Goal: Task Accomplishment & Management: Use online tool/utility

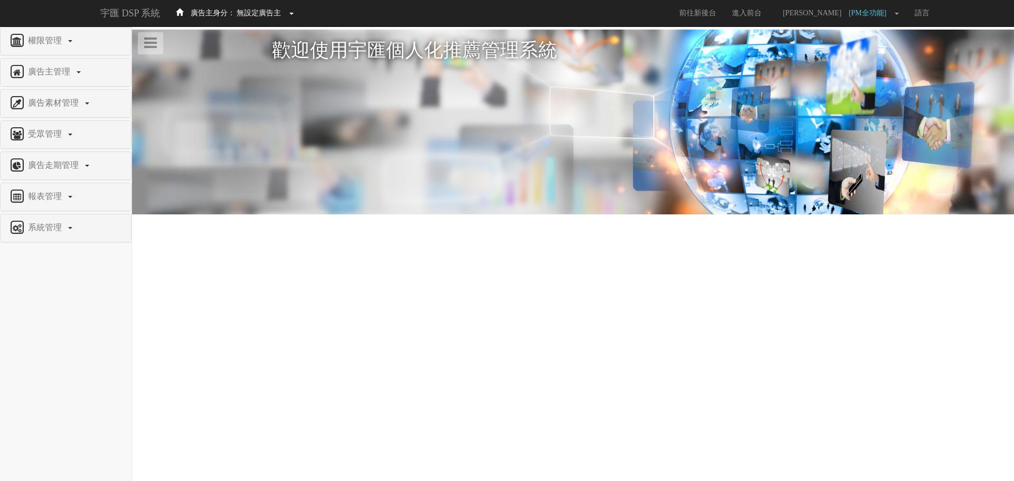
click at [233, 16] on span "廣告主身分：" at bounding box center [213, 13] width 44 height 8
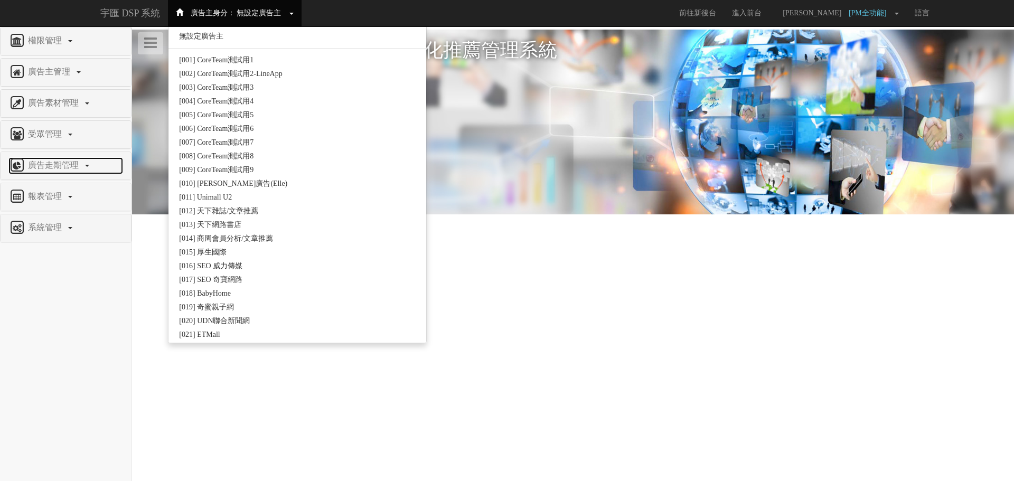
click at [46, 166] on span "廣告走期管理" at bounding box center [54, 165] width 59 height 9
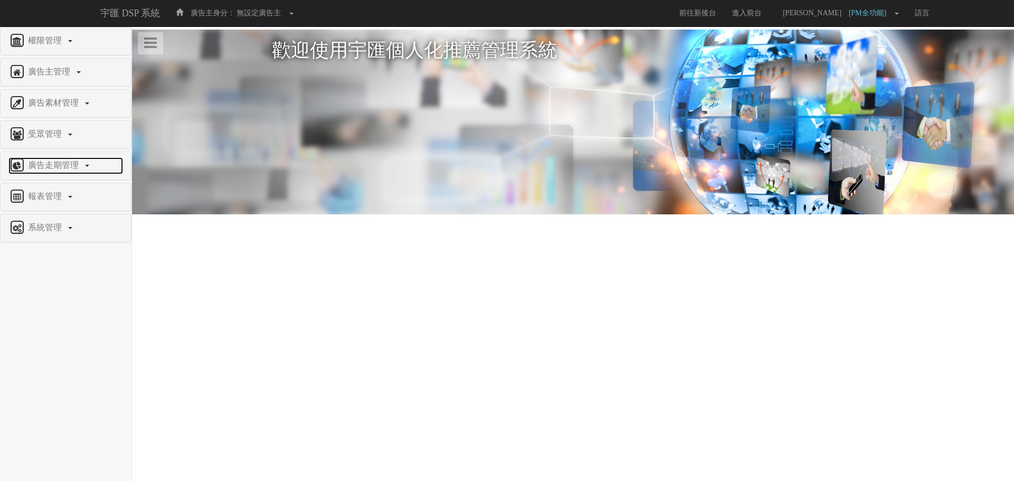
click at [64, 168] on span "廣告走期管理" at bounding box center [54, 165] width 59 height 9
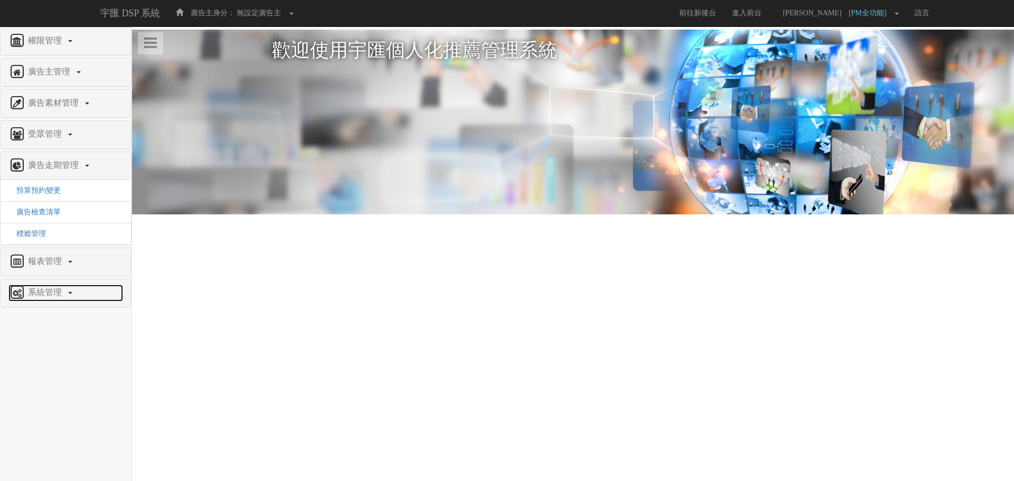
click at [57, 296] on span "系統管理" at bounding box center [46, 292] width 42 height 9
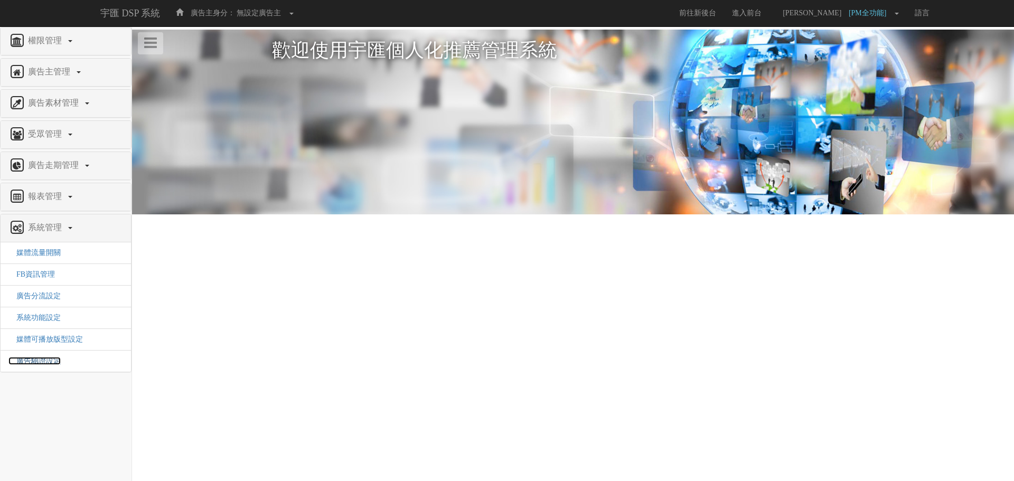
click at [51, 359] on span "廣告驗證設定" at bounding box center [34, 361] width 52 height 8
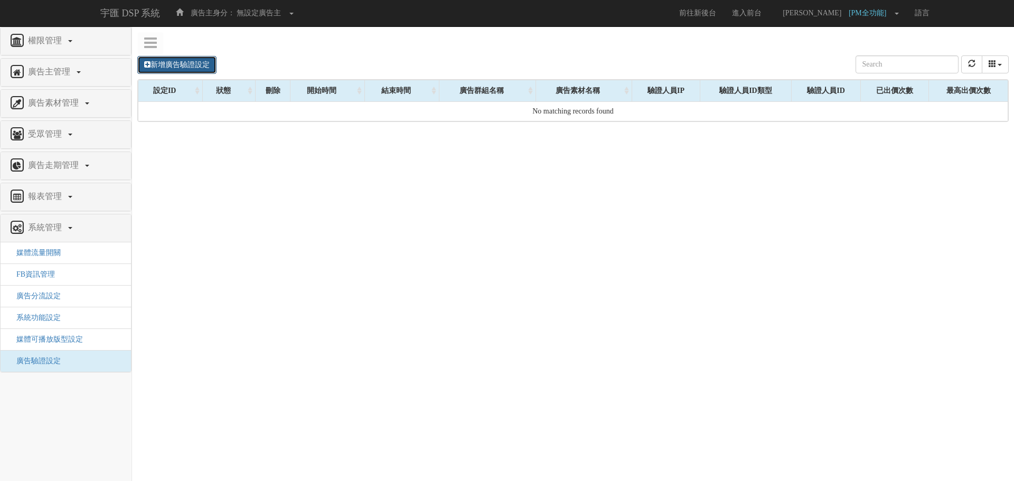
click at [193, 67] on link "新增廣告驗證設定" at bounding box center [176, 65] width 79 height 18
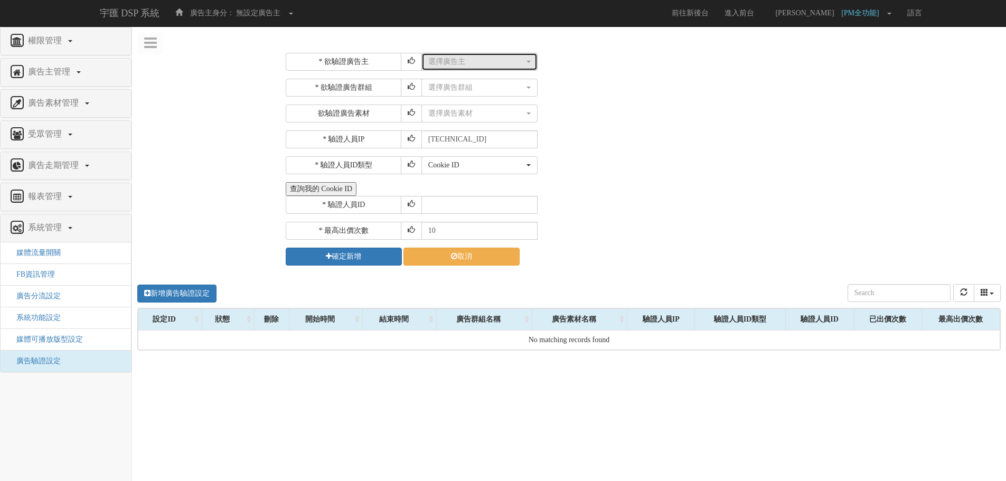
click at [457, 62] on div "選擇廣告主" at bounding box center [476, 62] width 96 height 11
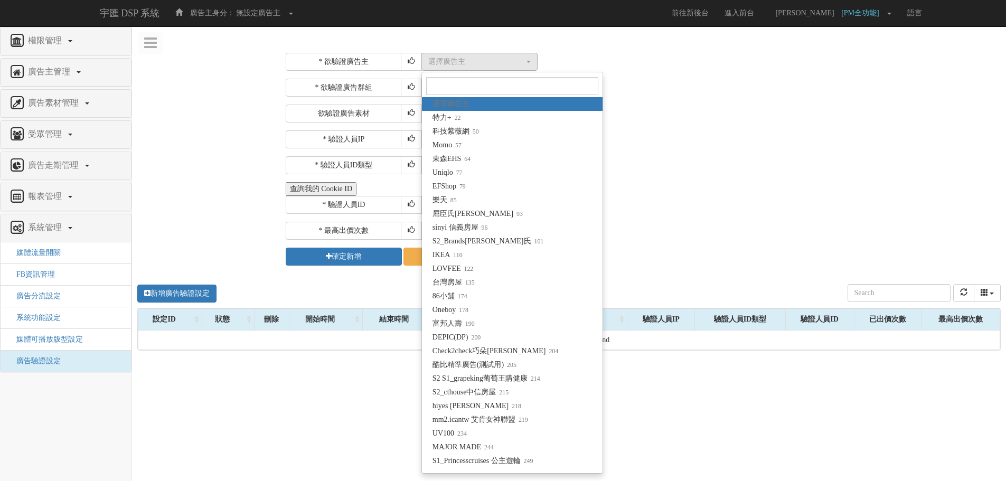
click at [702, 91] on div "選擇廣告群組 選擇廣告群組" at bounding box center [709, 88] width 577 height 18
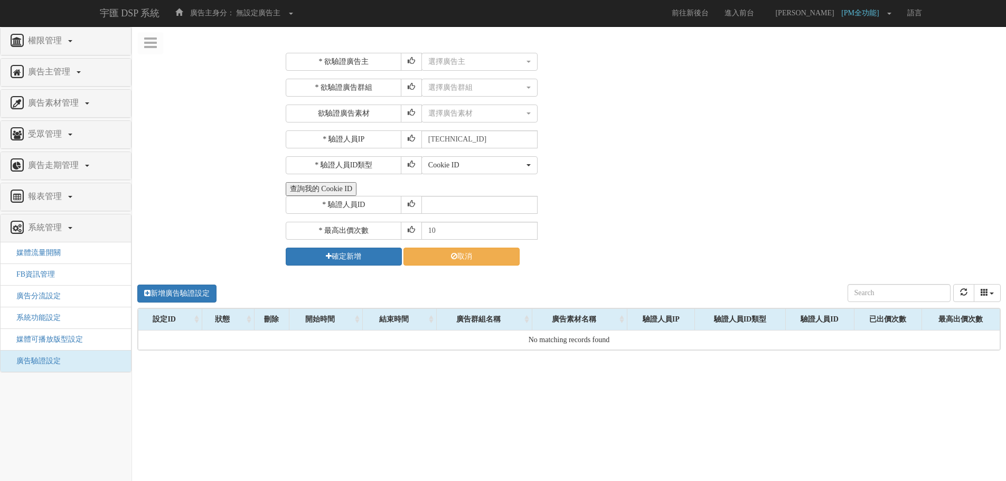
click at [339, 192] on button "查詢我的 Cookie ID" at bounding box center [321, 189] width 71 height 14
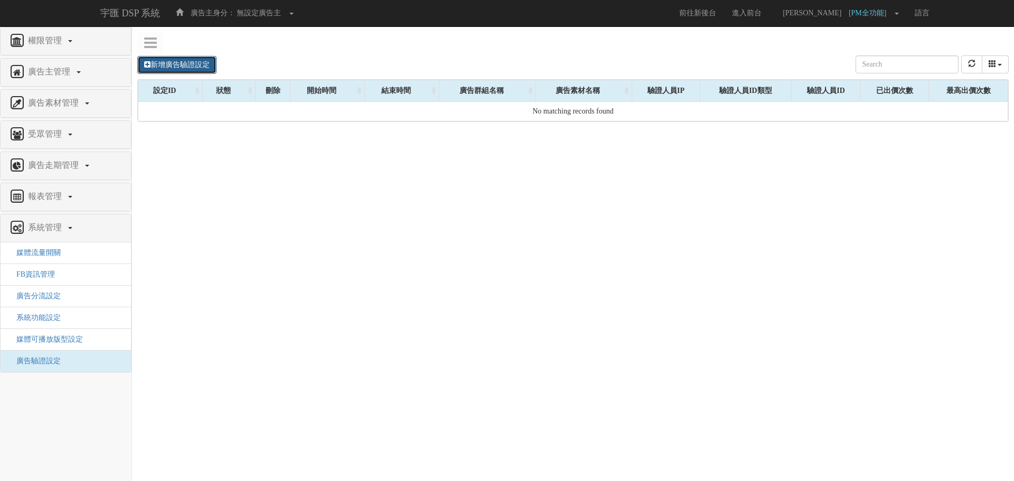
click at [179, 64] on link "新增廣告驗證設定" at bounding box center [176, 65] width 79 height 18
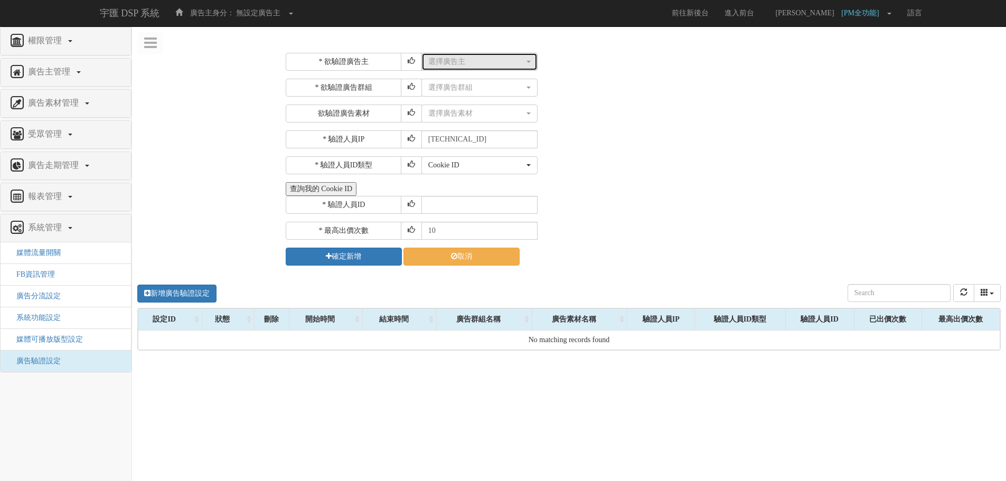
click at [436, 68] on button "選擇廣告主" at bounding box center [479, 62] width 116 height 18
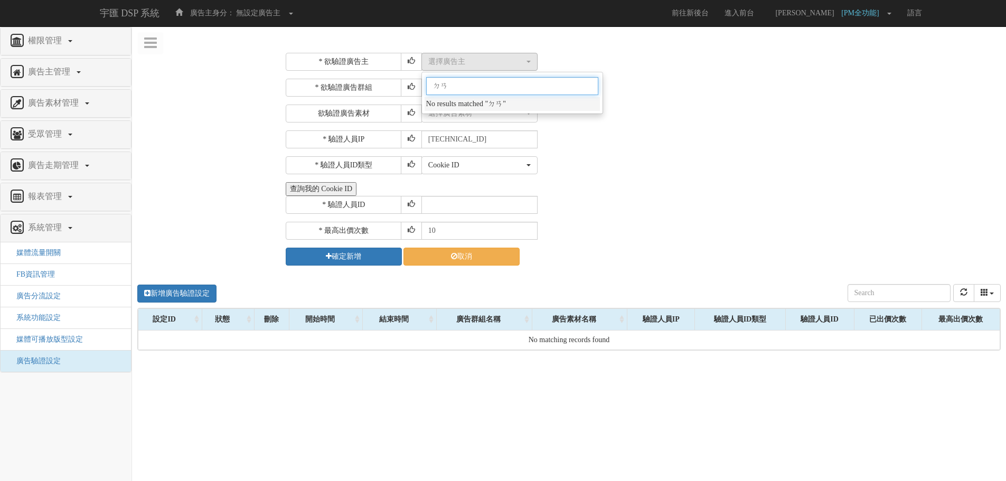
type input "ㄓㄢ"
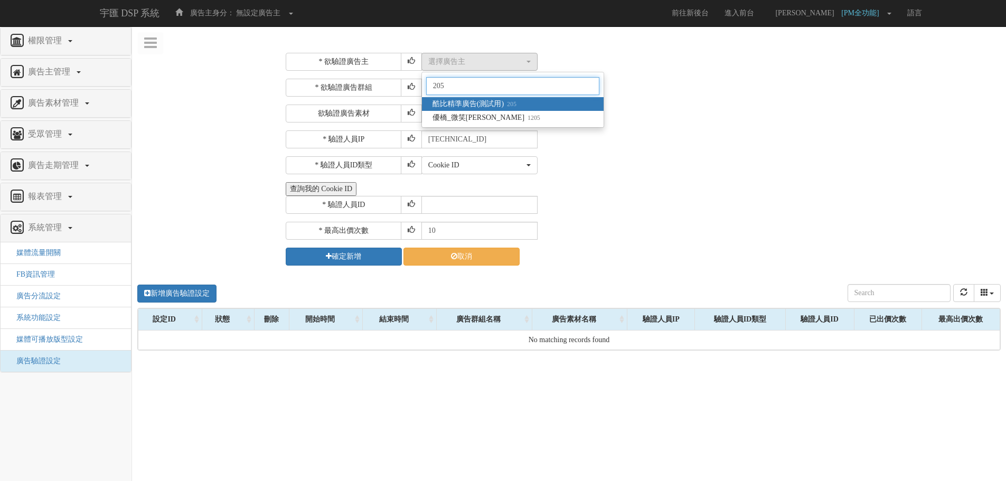
type input "205"
click at [480, 102] on span "酷比精準廣告(測試用) 205" at bounding box center [475, 104] width 84 height 11
select select "205"
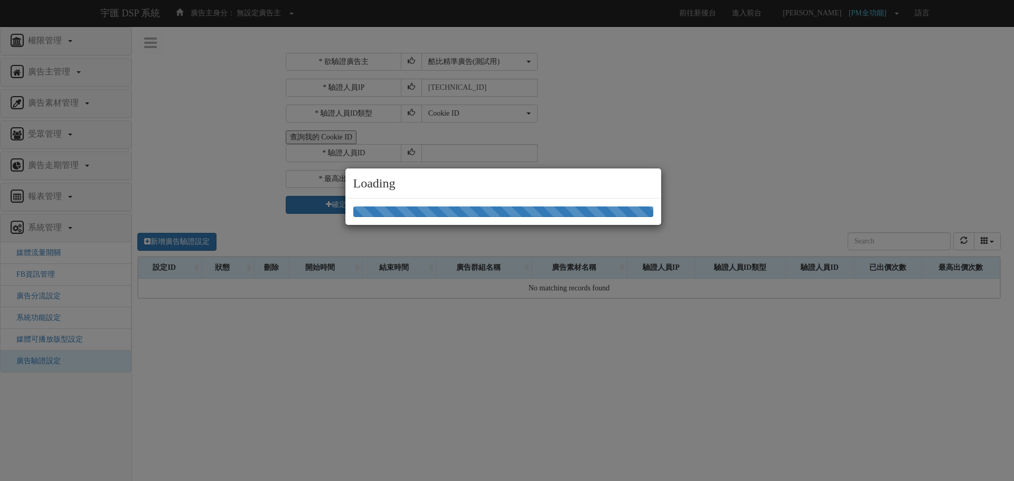
click at [722, 100] on div "Loading" at bounding box center [507, 240] width 1014 height 481
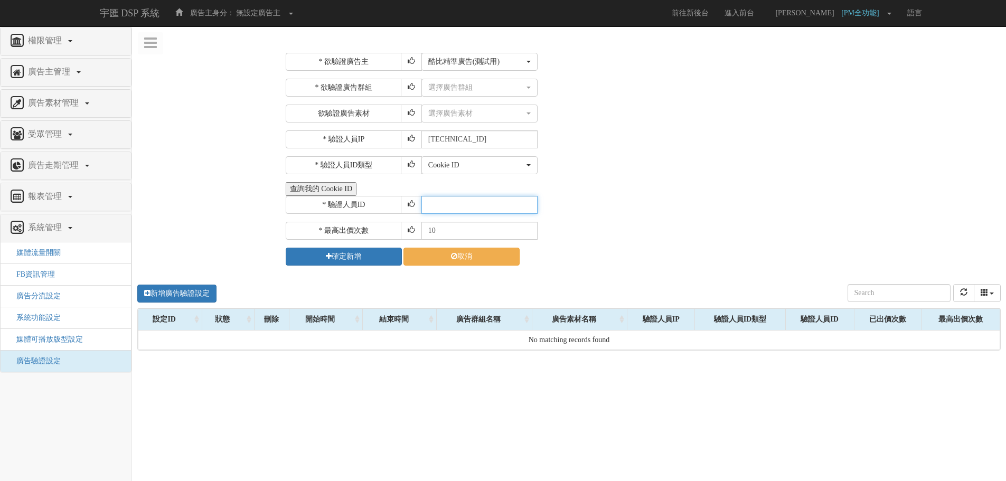
click at [443, 201] on input "text" at bounding box center [479, 205] width 116 height 18
paste input "CXR20250320164412993912"
type input "CXR20250320164412993912"
click at [473, 89] on div "選擇廣告群組" at bounding box center [476, 87] width 96 height 11
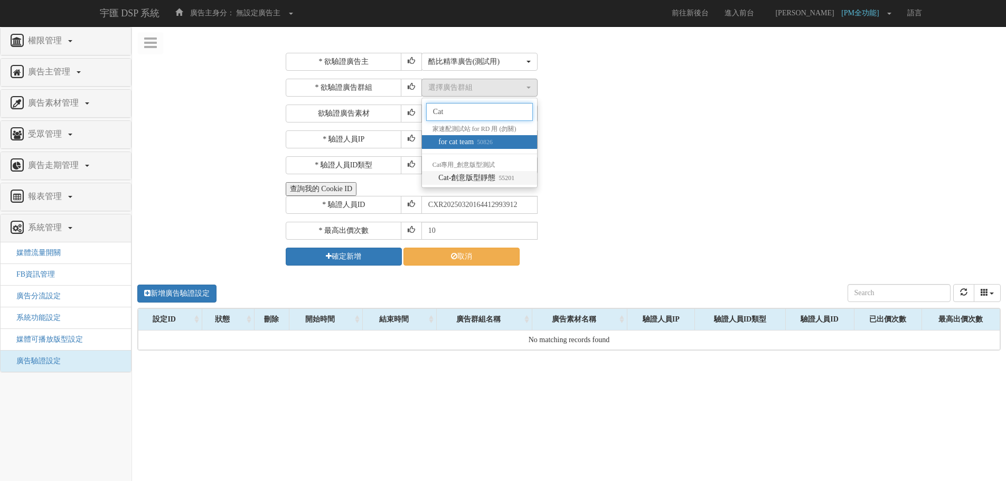
type input "Cat"
click at [492, 183] on span "Cat-創意版型靜態 55201" at bounding box center [476, 178] width 76 height 11
select select "55201"
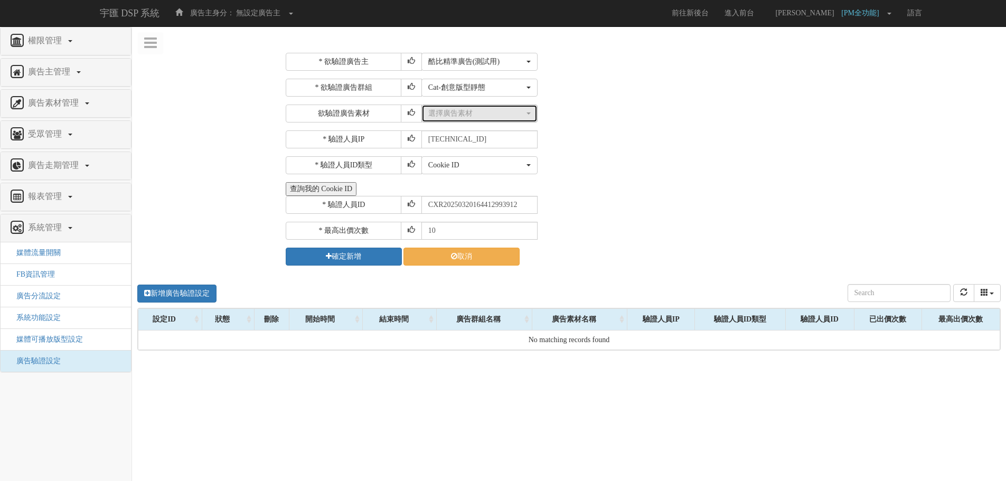
click at [480, 116] on div "選擇廣告素材" at bounding box center [476, 113] width 96 height 11
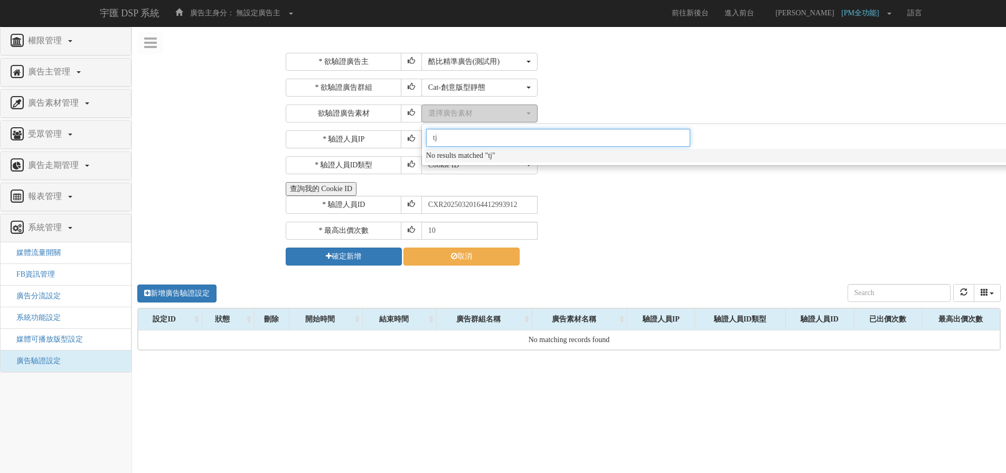
type input "t"
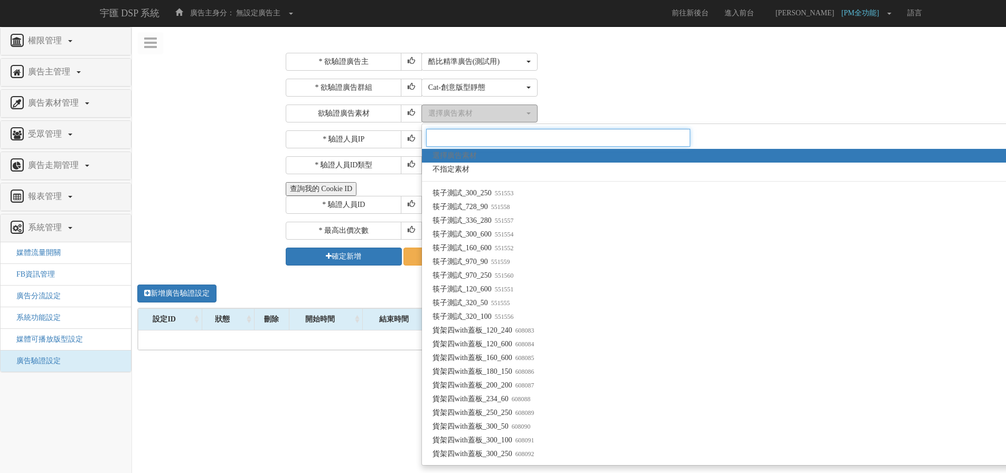
type input "M"
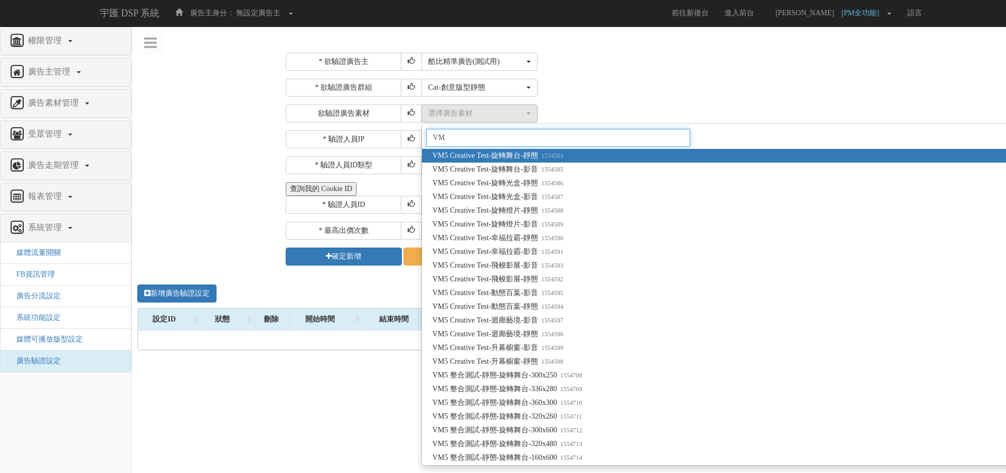
type input "VM"
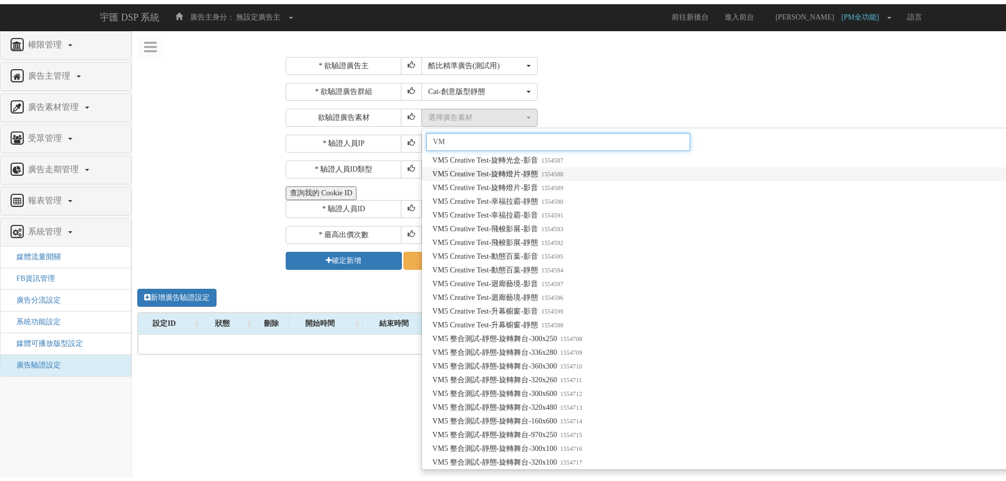
scroll to position [158, 0]
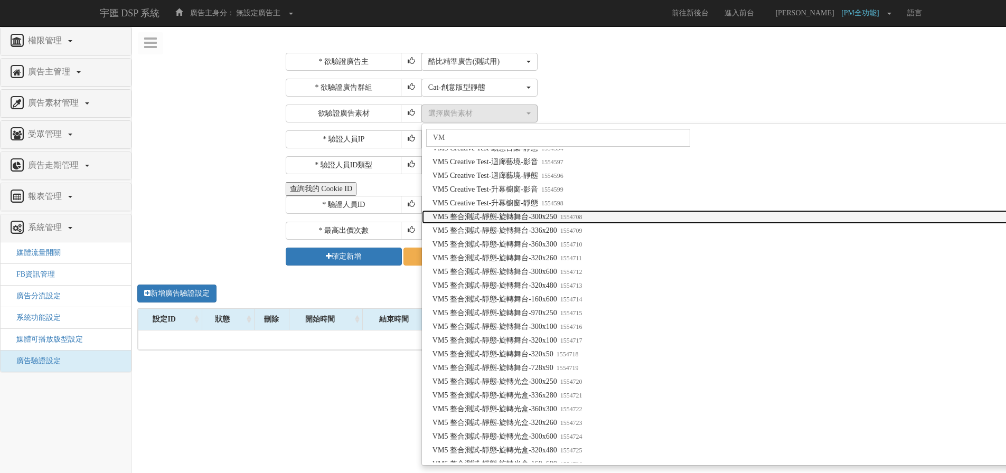
click at [568, 219] on small "1554708" at bounding box center [569, 216] width 25 height 7
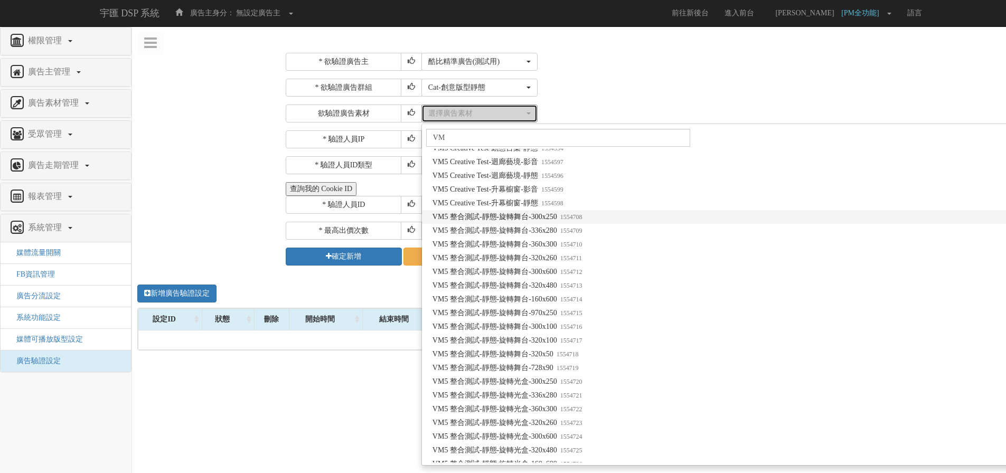
select select "1554708"
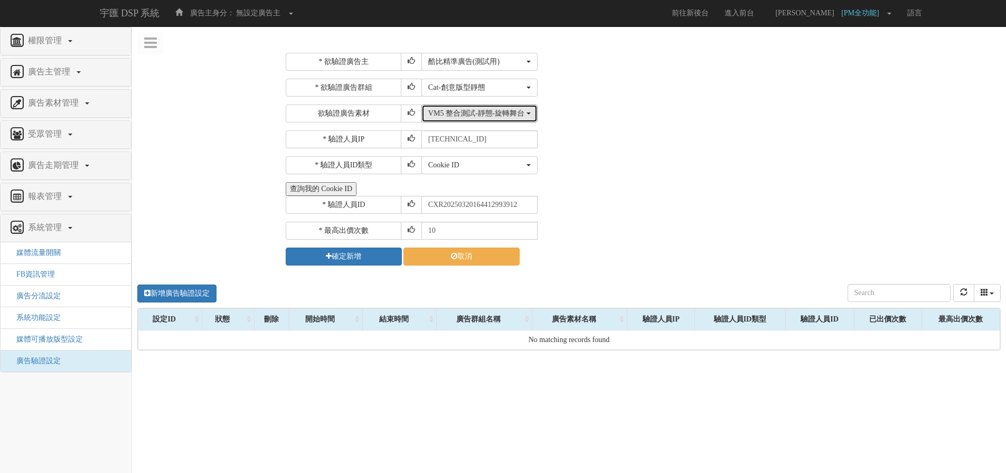
scroll to position [0, 0]
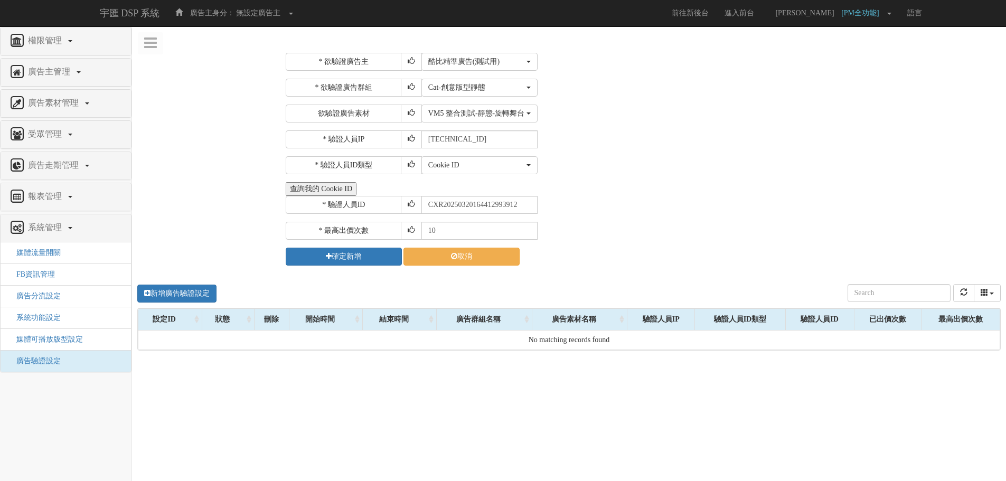
click at [623, 104] on div "* 欲驗證廣告群組 選擇廣告群組 指定播出 domain([DOMAIN_NAME]) 指定播出 app id(com.bridgewell.bidder-s…" at bounding box center [642, 101] width 712 height 44
click at [428, 230] on input "10" at bounding box center [479, 231] width 116 height 18
type input "30"
click at [364, 253] on button "確定新增" at bounding box center [344, 257] width 116 height 18
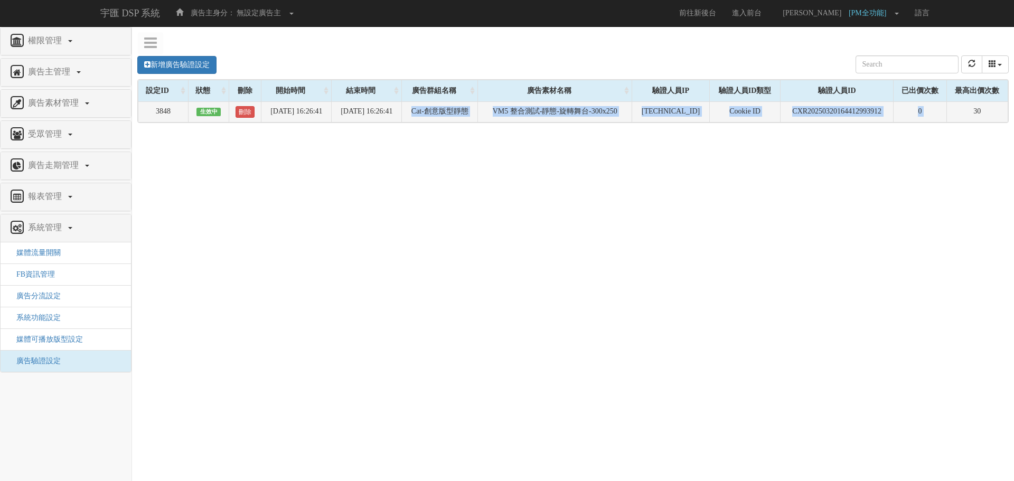
drag, startPoint x: 406, startPoint y: 114, endPoint x: 842, endPoint y: 110, distance: 436.3
click at [941, 110] on tr "3848 生效中 刪除 [DATE] 16:26:41 [DATE] 16:26:41 Cat-創意版型靜態 VM5 整合測試-靜態-旋轉舞台-300x250…" at bounding box center [573, 111] width 870 height 21
click at [527, 115] on td "VM5 整合測試-靜態-旋轉舞台-300x250" at bounding box center [555, 111] width 154 height 21
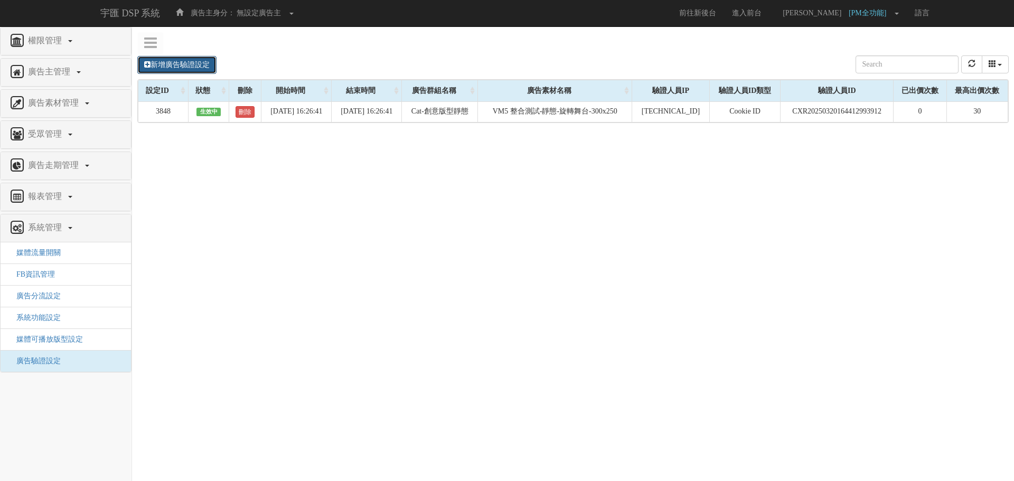
click at [193, 71] on link "新增廣告驗證設定" at bounding box center [176, 65] width 79 height 18
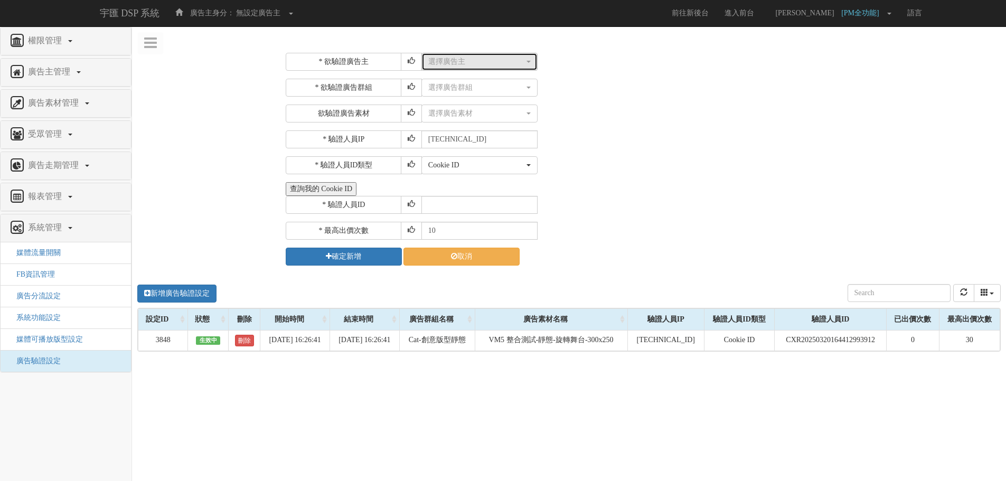
click at [452, 60] on div "選擇廣告主" at bounding box center [476, 62] width 96 height 11
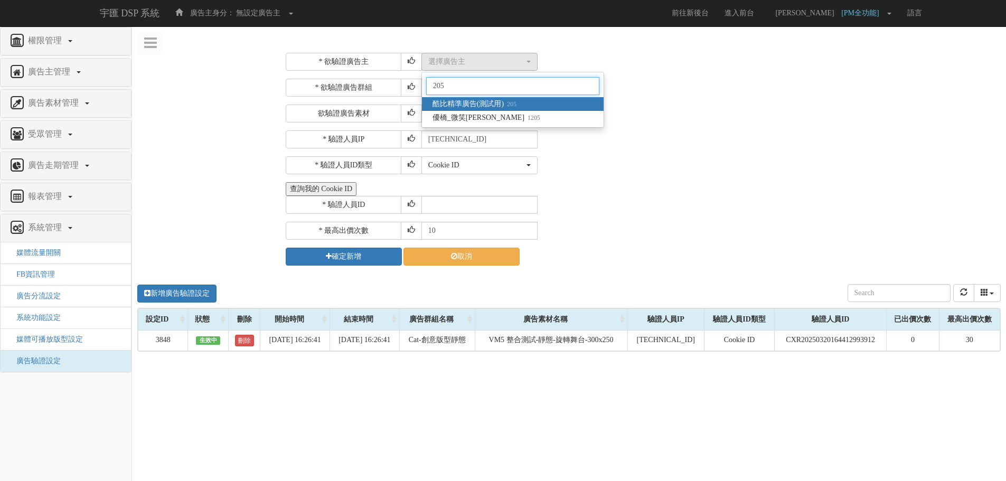
type input "205"
click at [512, 105] on small "205" at bounding box center [510, 103] width 13 height 7
select select "205"
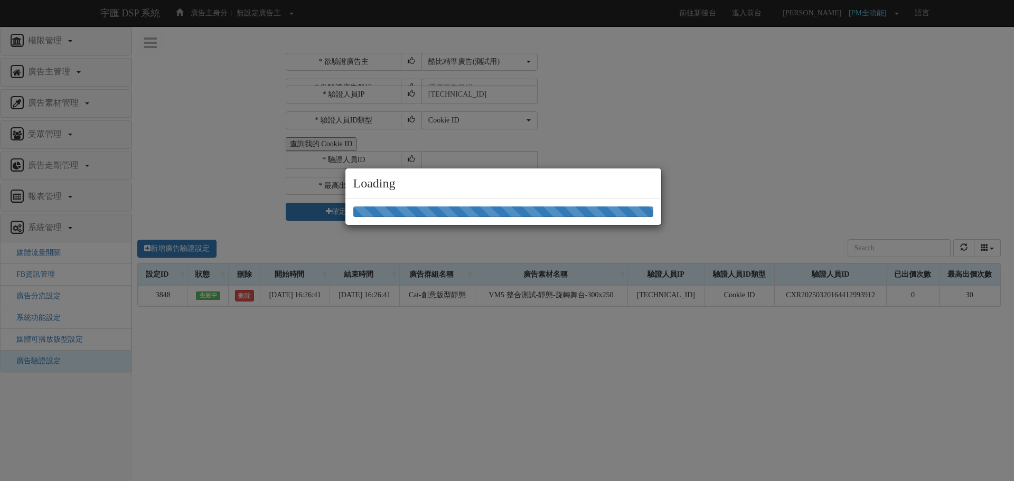
click at [466, 83] on div "Loading" at bounding box center [507, 240] width 1014 height 481
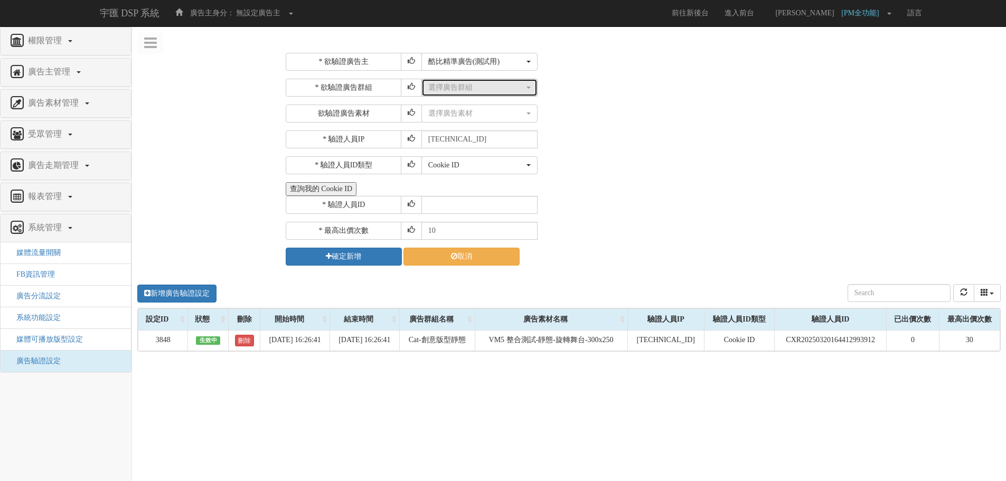
click at [463, 89] on div "選擇廣告群組" at bounding box center [476, 87] width 96 height 11
click at [461, 114] on input "ca" at bounding box center [479, 112] width 107 height 18
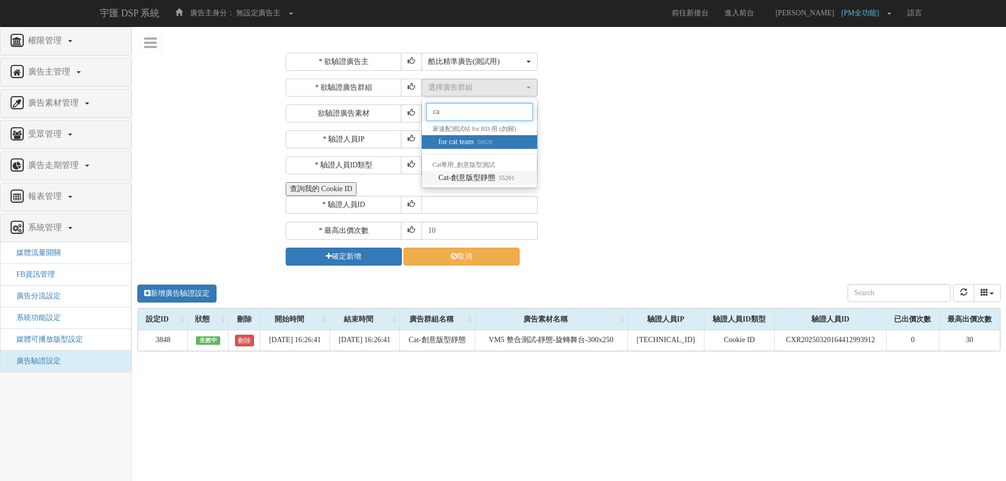
type input "ca"
click at [467, 181] on span "Cat-創意版型靜態 55201" at bounding box center [476, 178] width 76 height 11
select select "55201"
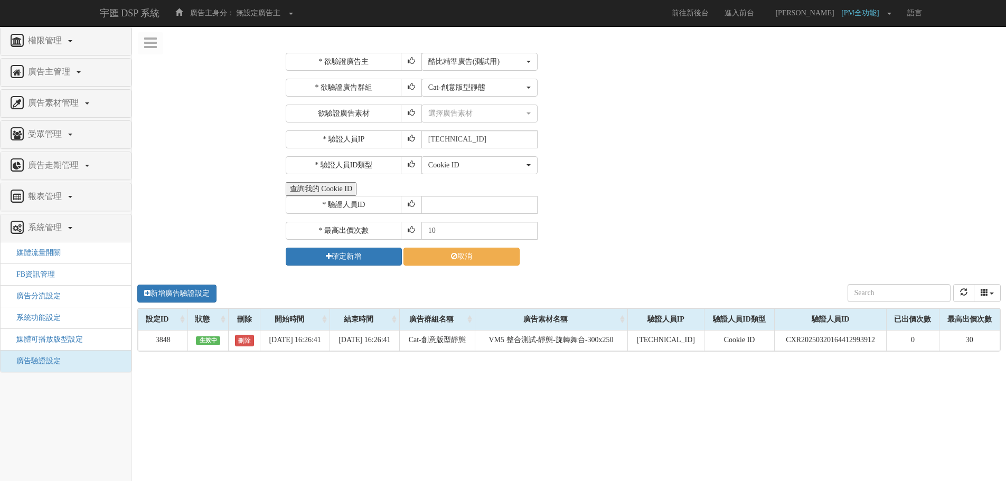
click at [607, 161] on div "Cookie ID ADID IDFA Cookie ID" at bounding box center [709, 165] width 577 height 18
click at [468, 113] on div "選擇廣告素材" at bounding box center [476, 113] width 96 height 11
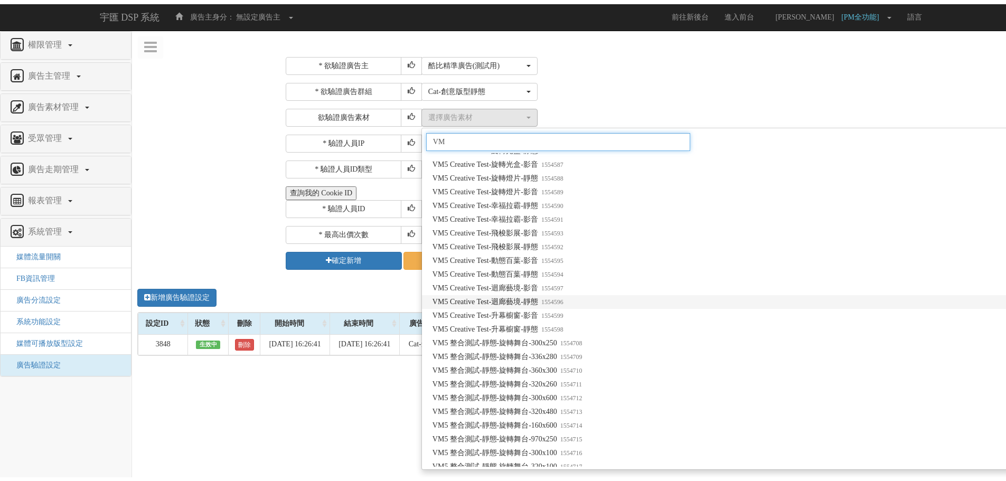
scroll to position [53, 0]
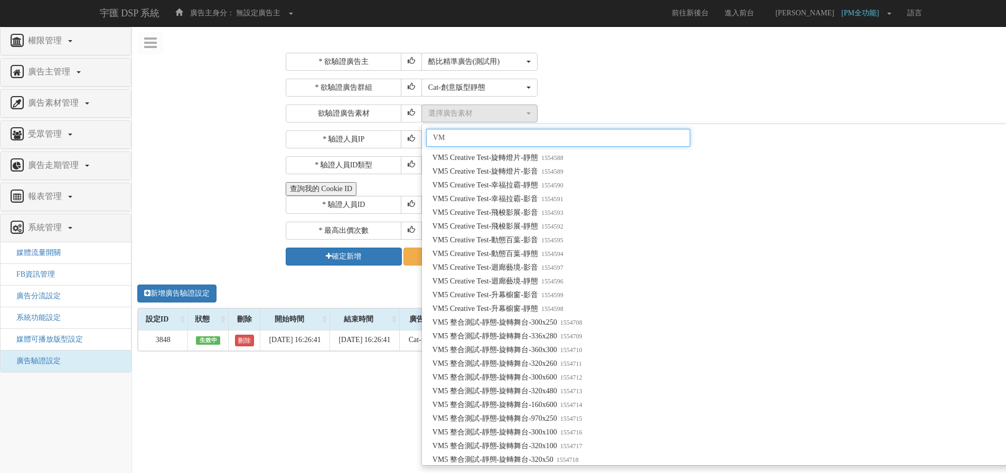
type input "VM"
click at [795, 80] on div "選擇廣告群組 指定播出 domain([DOMAIN_NAME]) 指定播出 app id(com.bridgewell.bidder-smoketest-a…" at bounding box center [709, 88] width 577 height 18
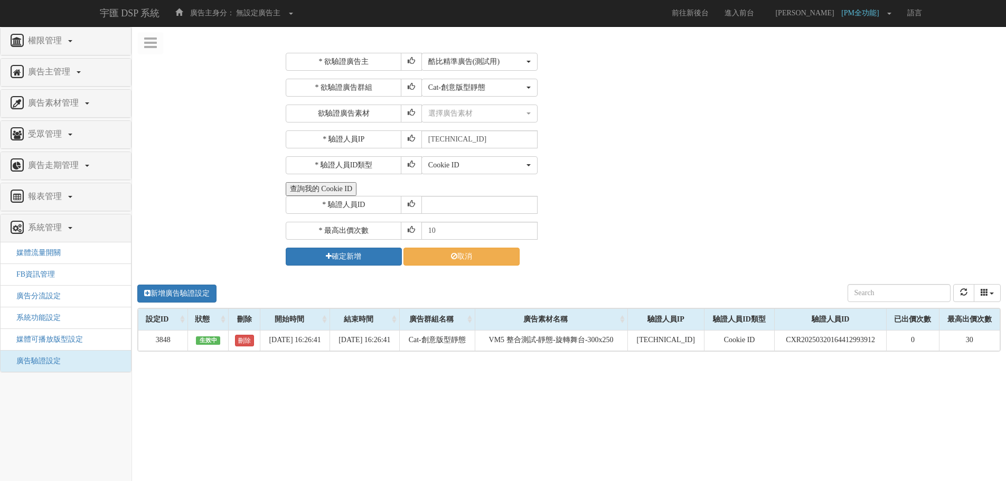
scroll to position [0, 0]
click at [472, 110] on div "選擇廣告素材" at bounding box center [476, 113] width 96 height 11
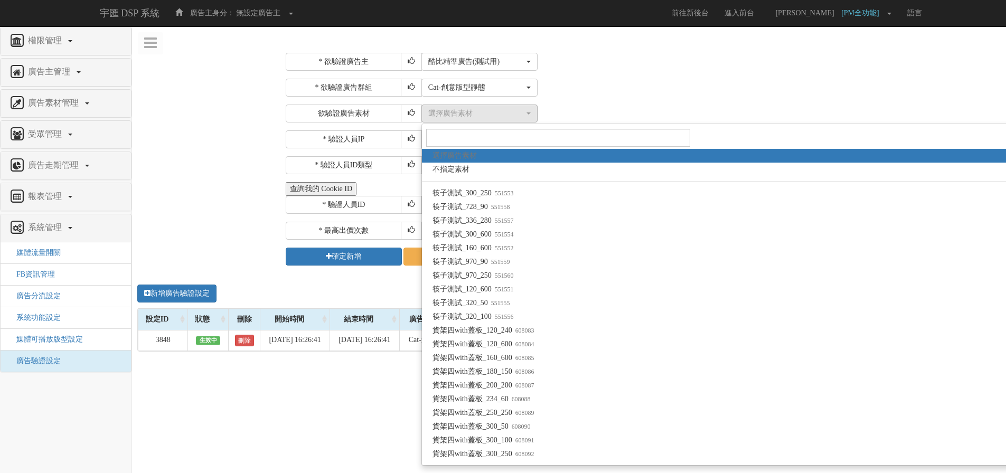
click at [652, 82] on div "選擇廣告群組 指定播出 domain([DOMAIN_NAME]) 指定播出 app id(com.bridgewell.bidder-smoketest-a…" at bounding box center [709, 88] width 577 height 18
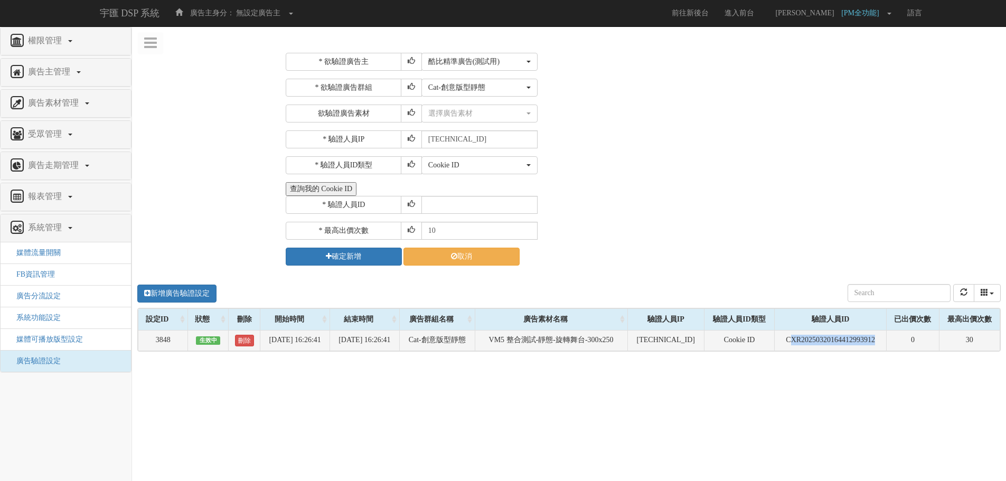
drag, startPoint x: 789, startPoint y: 335, endPoint x: 885, endPoint y: 339, distance: 96.2
click at [885, 339] on td "CXR20250320164412993912" at bounding box center [831, 340] width 112 height 21
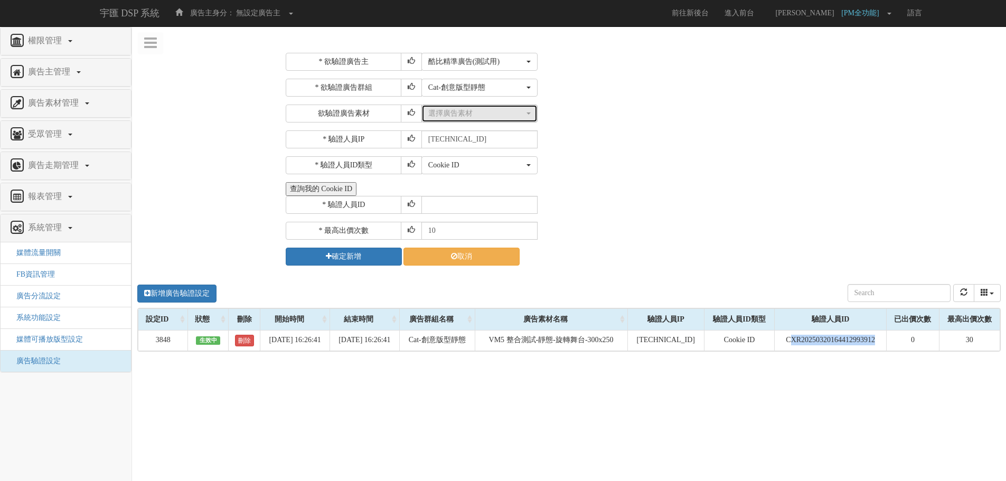
click at [465, 119] on button "選擇廣告素材" at bounding box center [479, 114] width 116 height 18
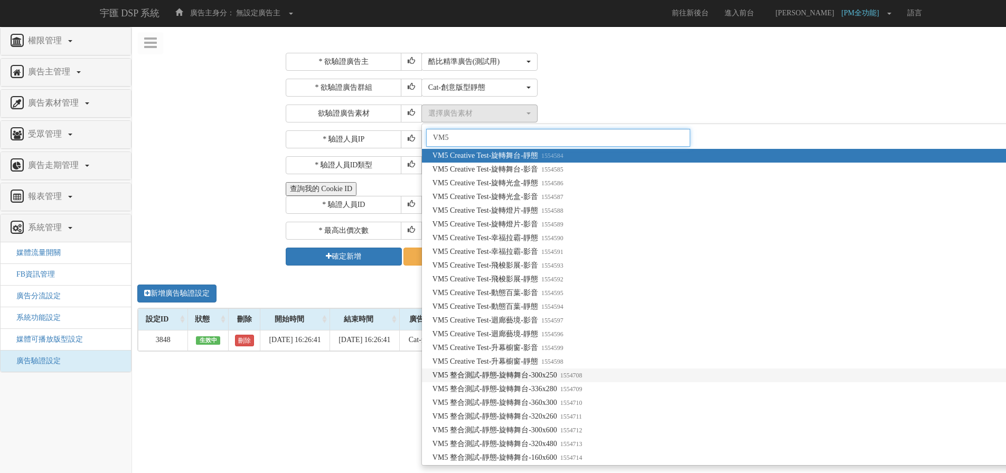
type input "VM5"
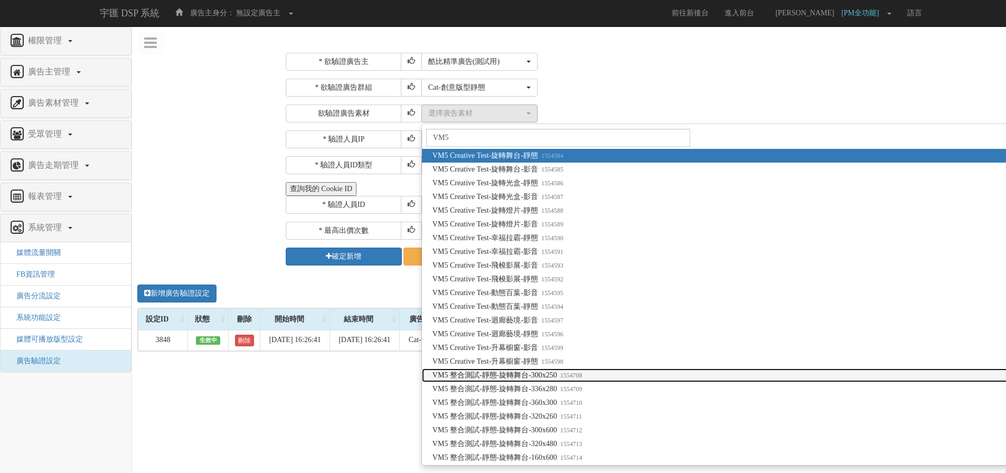
click at [556, 372] on span "VM5 整合測試-靜態-旋轉舞台-300x250 1554708" at bounding box center [508, 375] width 150 height 11
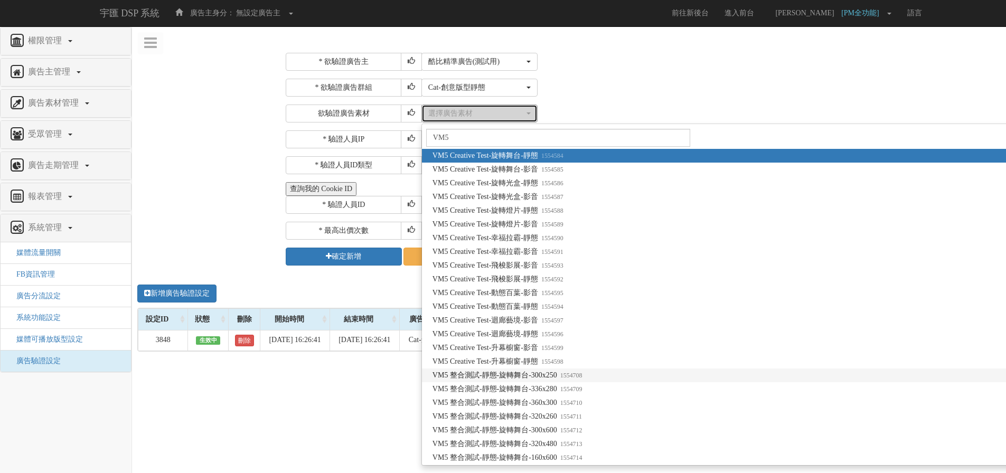
select select "1554708"
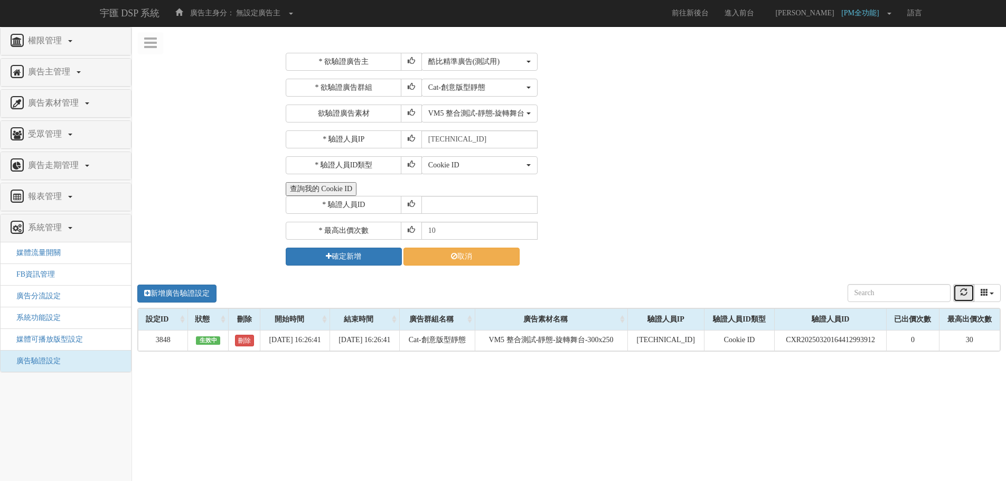
click at [961, 296] on icon "refresh" at bounding box center [963, 291] width 7 height 7
